Goal: Task Accomplishment & Management: Use online tool/utility

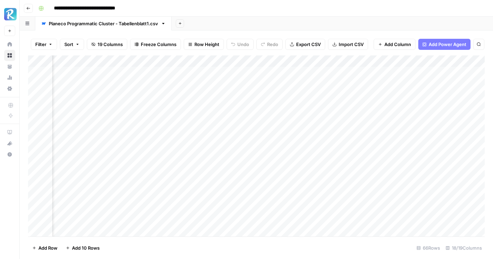
scroll to position [0, 467]
click at [174, 73] on div "Add Column" at bounding box center [256, 145] width 457 height 181
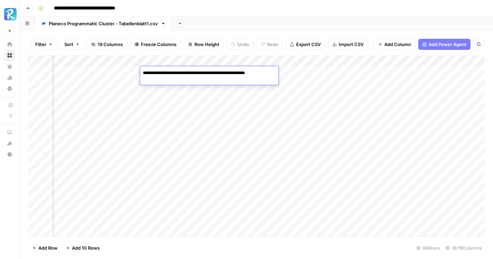
click at [201, 34] on div "Filter Sort 19 Columns Freeze Columns Row Height Undo Redo Export CSV Import CS…" at bounding box center [256, 44] width 457 height 22
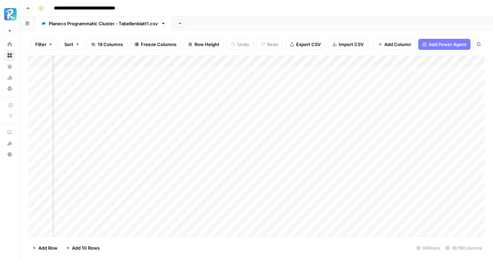
click at [176, 84] on div "Add Column" at bounding box center [256, 145] width 457 height 181
click at [215, 35] on div "Filter Sort 19 Columns Freeze Columns Row Height Undo Redo Export CSV Import CS…" at bounding box center [256, 44] width 457 height 22
click at [234, 74] on div "Add Column" at bounding box center [256, 145] width 457 height 181
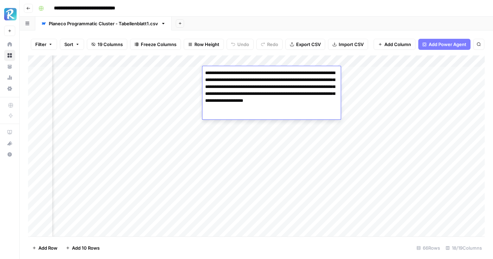
click at [245, 33] on div "Filter Sort 19 Columns Freeze Columns Row Height Undo Redo Export CSV Import CS…" at bounding box center [256, 44] width 457 height 22
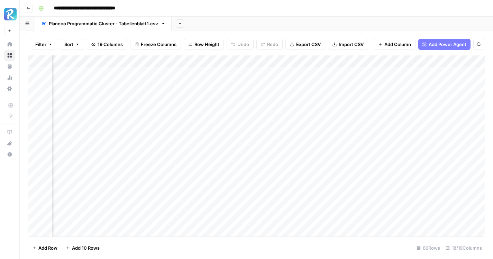
click at [235, 81] on div "Add Column" at bounding box center [256, 145] width 457 height 181
click at [275, 28] on div "Add Sheet" at bounding box center [332, 24] width 321 height 14
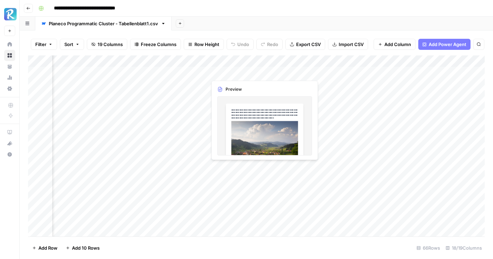
click at [241, 72] on div "Add Column" at bounding box center [256, 145] width 457 height 181
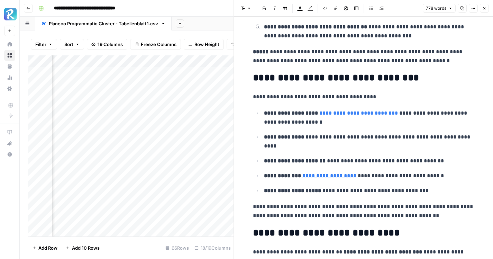
scroll to position [1235, 0]
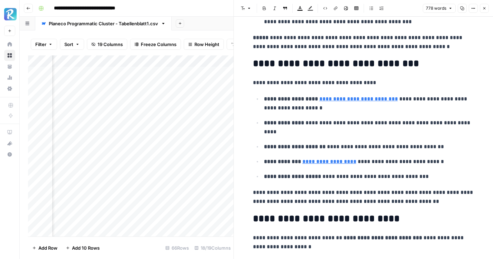
click at [353, 162] on link "**********" at bounding box center [329, 161] width 54 height 5
click at [356, 163] on link "**********" at bounding box center [329, 161] width 54 height 5
click at [350, 125] on p "**********" at bounding box center [369, 127] width 210 height 18
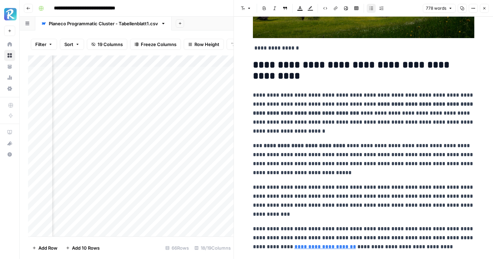
scroll to position [0, 0]
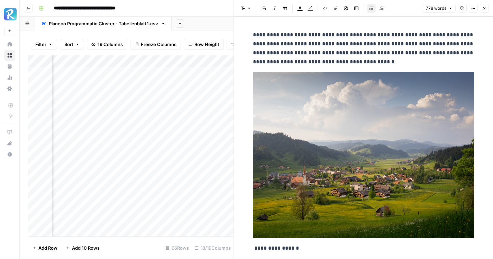
click at [484, 8] on icon "button" at bounding box center [484, 8] width 4 height 4
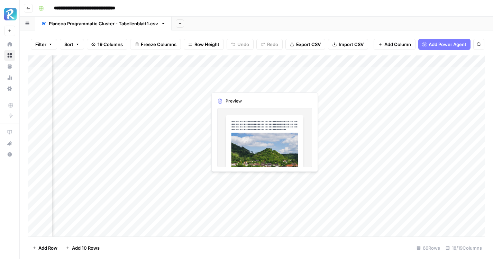
click at [248, 83] on div "Add Column" at bounding box center [256, 145] width 457 height 181
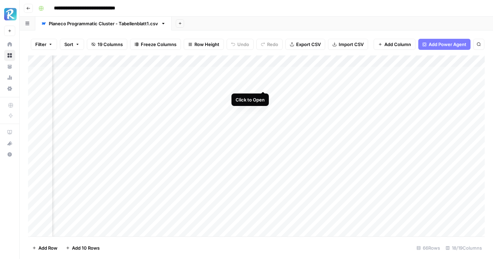
click at [263, 83] on div "Add Column" at bounding box center [256, 145] width 457 height 181
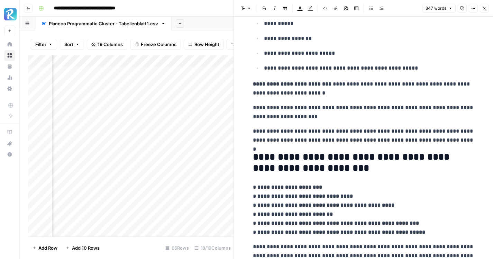
scroll to position [1590, 0]
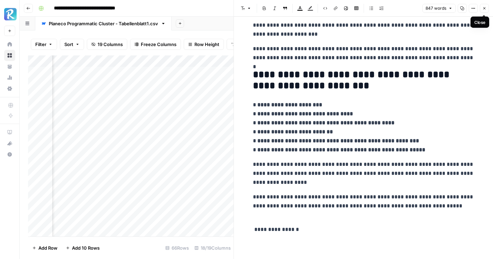
click at [482, 9] on button "Close" at bounding box center [484, 8] width 9 height 9
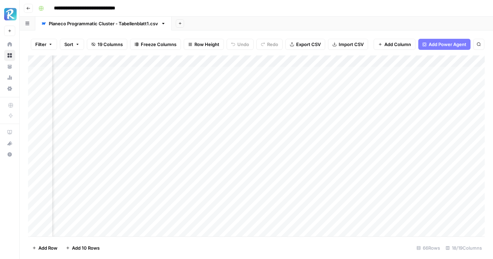
click at [300, 75] on div "Add Column" at bounding box center [256, 145] width 457 height 181
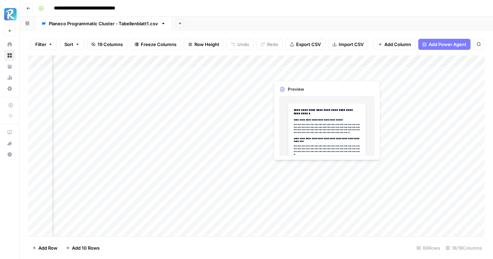
click at [300, 75] on div "Add Column" at bounding box center [256, 145] width 457 height 181
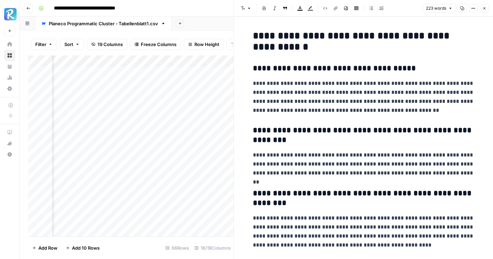
click at [485, 7] on icon "button" at bounding box center [484, 8] width 4 height 4
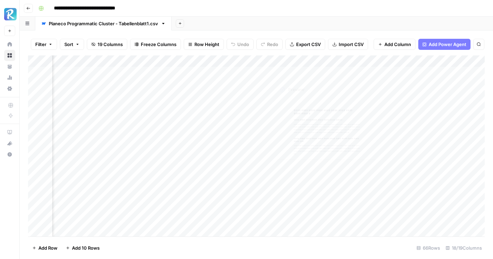
click at [302, 84] on div "Add Column" at bounding box center [256, 145] width 457 height 181
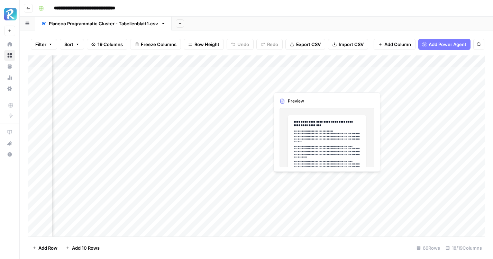
click at [302, 84] on div "Add Column" at bounding box center [256, 145] width 457 height 181
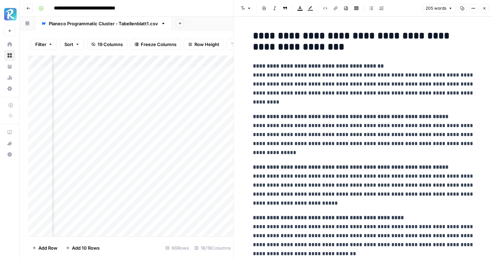
click at [483, 9] on icon "button" at bounding box center [484, 8] width 4 height 4
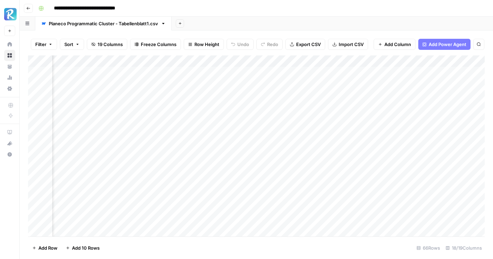
click at [302, 72] on div "Add Column" at bounding box center [256, 145] width 457 height 181
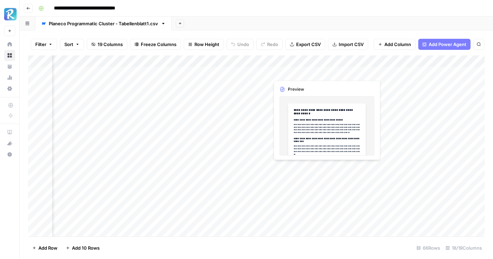
click at [302, 72] on div "Add Column" at bounding box center [256, 145] width 457 height 181
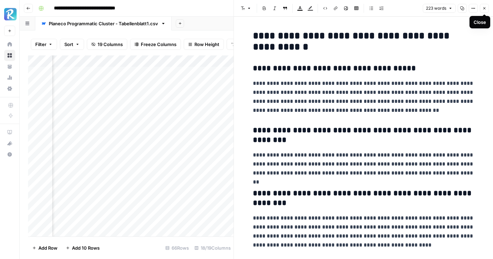
click at [373, 70] on h3 "**********" at bounding box center [363, 69] width 221 height 10
click at [472, 8] on icon "button" at bounding box center [473, 8] width 4 height 4
click at [457, 73] on span "Code" at bounding box center [452, 73] width 33 height 7
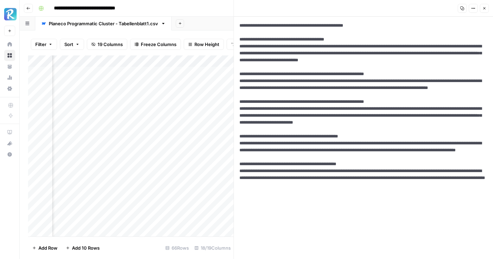
click at [465, 12] on button "Copy" at bounding box center [462, 8] width 9 height 9
click at [463, 10] on icon "button" at bounding box center [462, 8] width 4 height 4
click at [472, 6] on button "Options" at bounding box center [473, 8] width 9 height 9
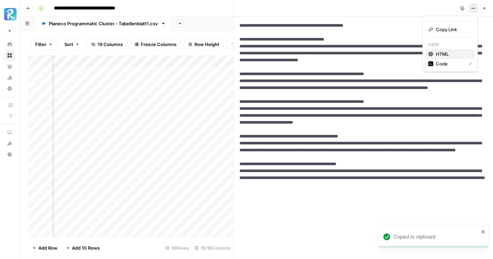
click at [449, 55] on span "HTML" at bounding box center [452, 54] width 33 height 7
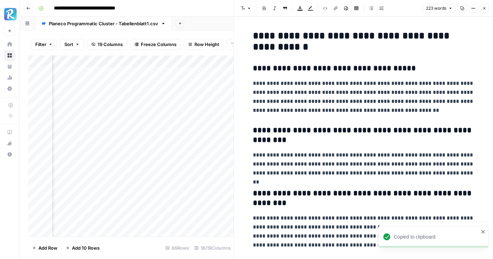
click at [483, 8] on icon "button" at bounding box center [484, 8] width 4 height 4
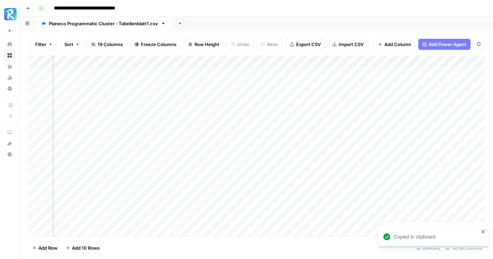
click at [294, 85] on div "Add Column" at bounding box center [256, 145] width 457 height 181
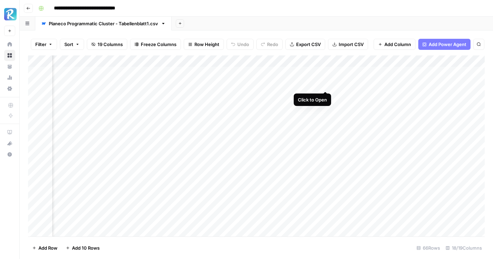
click at [324, 82] on div "Add Column" at bounding box center [256, 145] width 457 height 181
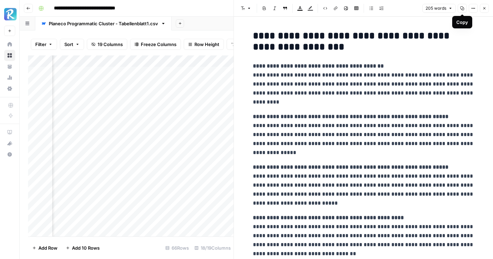
click at [470, 10] on button "Options" at bounding box center [473, 8] width 9 height 9
click at [447, 75] on span "Code" at bounding box center [452, 73] width 33 height 7
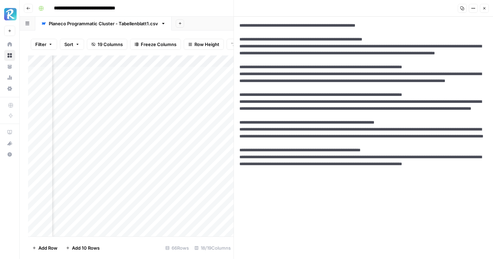
click at [487, 8] on button "Close" at bounding box center [484, 8] width 9 height 9
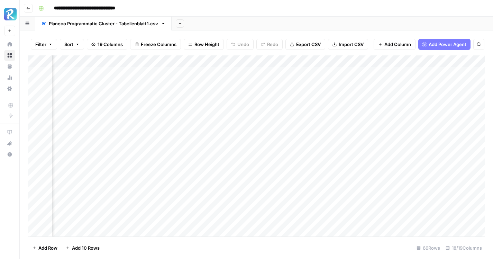
click at [368, 70] on div "Add Column" at bounding box center [256, 145] width 457 height 181
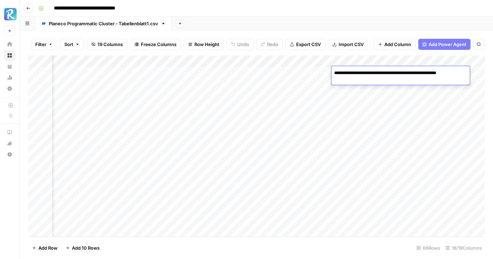
click at [369, 83] on div "Add Column" at bounding box center [256, 145] width 457 height 181
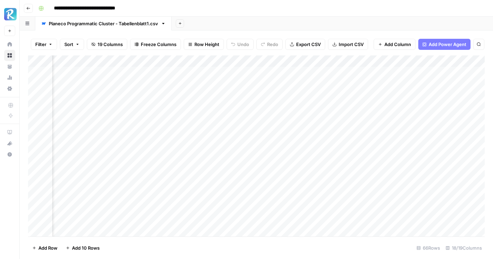
click at [369, 83] on div "Add Column" at bounding box center [256, 145] width 457 height 181
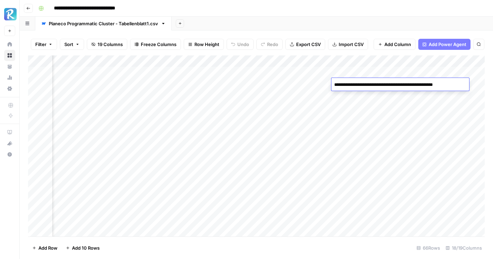
scroll to position [0, 618]
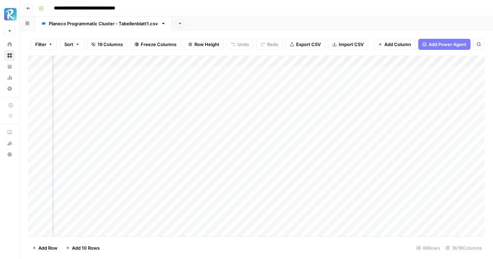
click at [349, 31] on div "Filter Sort 19 Columns Freeze Columns Row Height Undo Redo Export CSV Import CS…" at bounding box center [256, 144] width 473 height 228
click at [323, 71] on div "Add Column" at bounding box center [256, 145] width 457 height 181
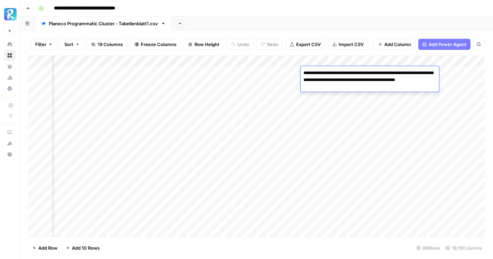
click at [335, 30] on div "Filter Sort 19 Columns Freeze Columns Row Height Undo Redo Export CSV Import CS…" at bounding box center [256, 144] width 473 height 228
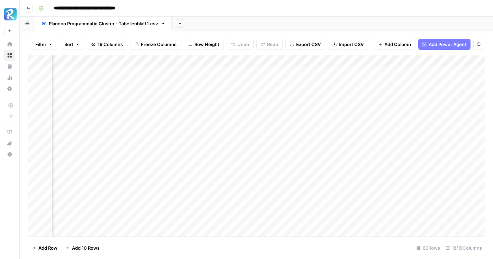
click at [330, 81] on div "Add Column" at bounding box center [256, 145] width 457 height 181
click at [346, 31] on div "Filter Sort 19 Columns Freeze Columns Row Height Undo Redo Export CSV Import CS…" at bounding box center [256, 144] width 473 height 228
click at [275, 119] on div "Add Column" at bounding box center [256, 145] width 457 height 181
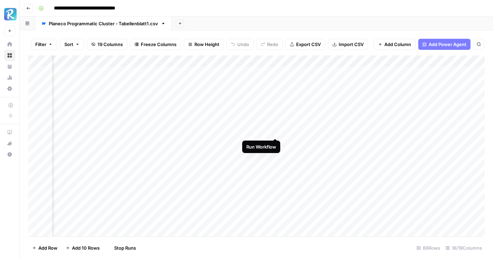
click at [275, 132] on div "Add Column" at bounding box center [256, 145] width 457 height 181
